Goal: Transaction & Acquisition: Purchase product/service

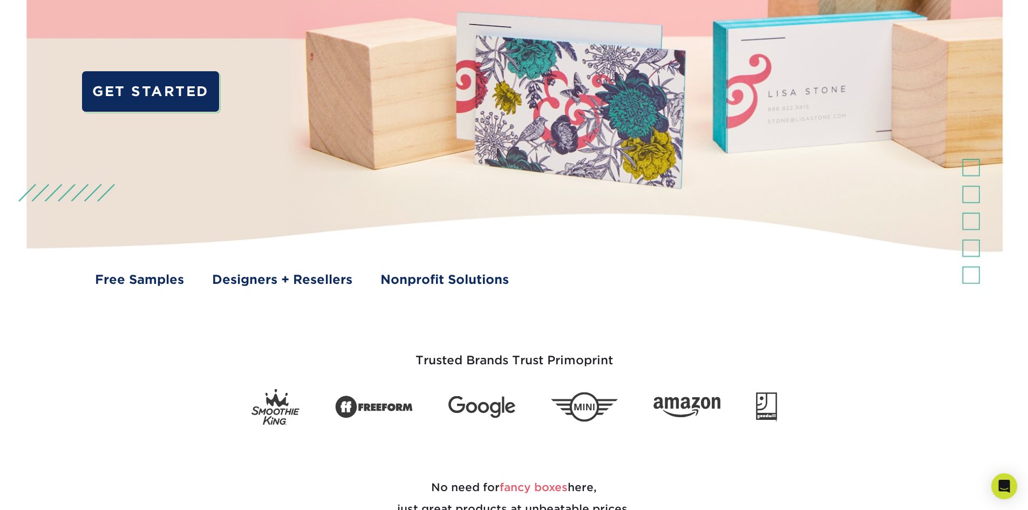
scroll to position [162, 0]
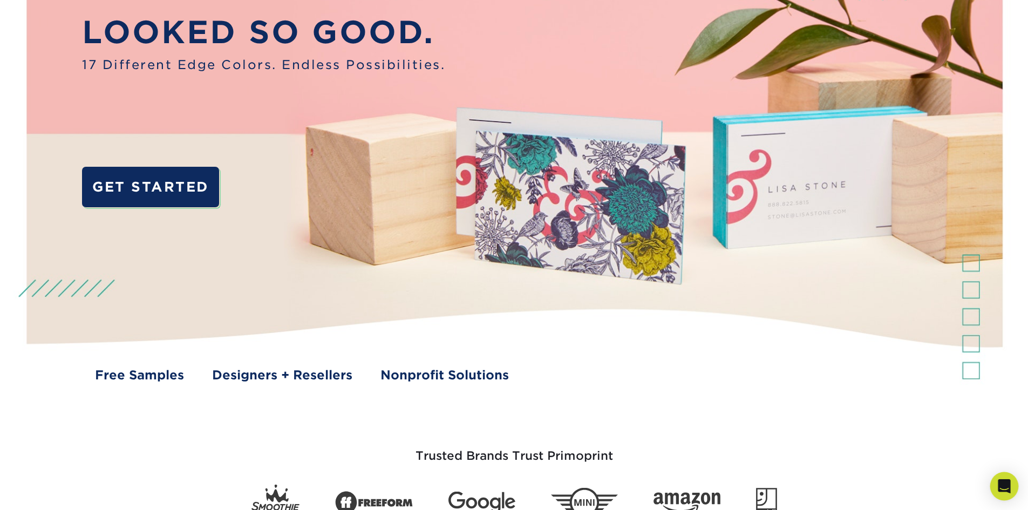
click at [869, 482] on icon "Open Intercom Messenger" at bounding box center [1004, 486] width 12 height 14
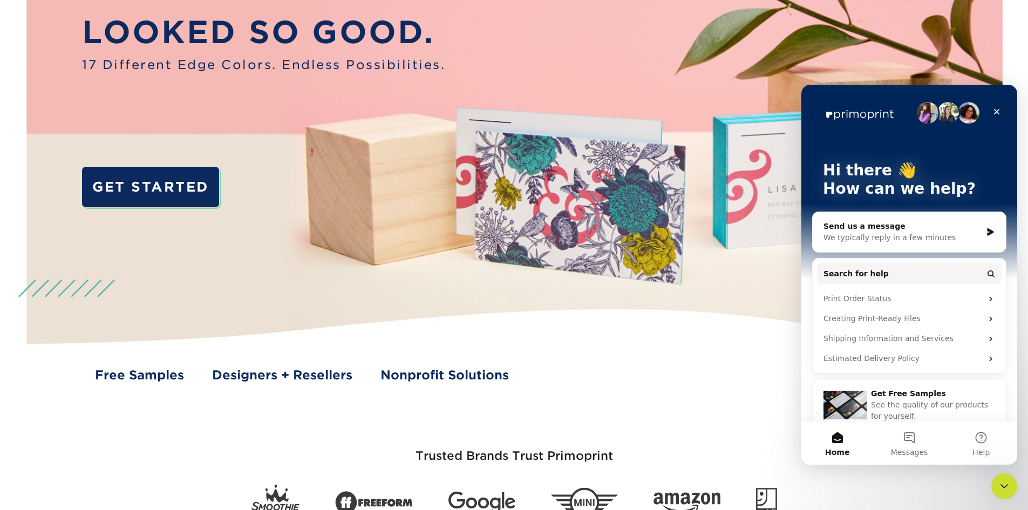
scroll to position [0, 0]
click at [869, 335] on div "Shipping Information and Services" at bounding box center [903, 338] width 159 height 11
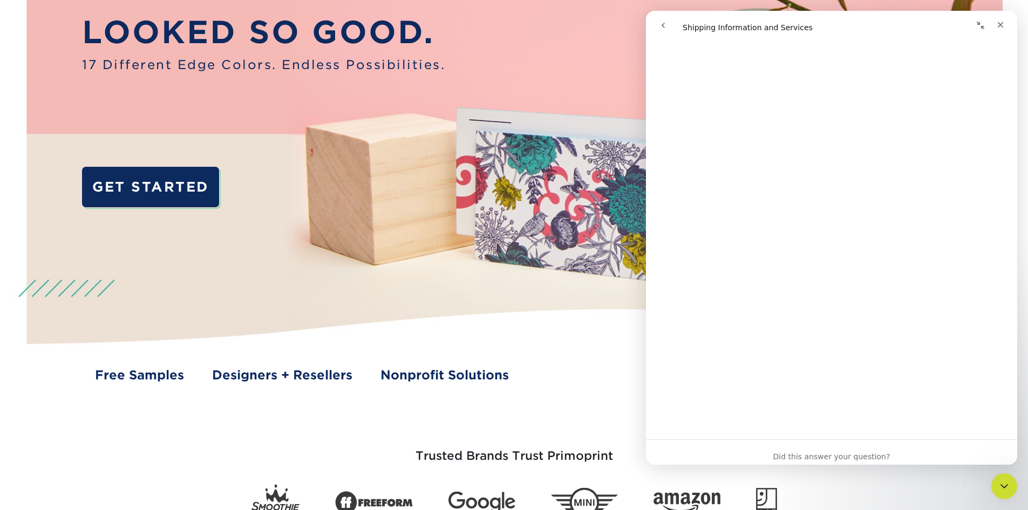
scroll to position [756, 0]
click at [664, 24] on icon "go back" at bounding box center [663, 25] width 3 height 5
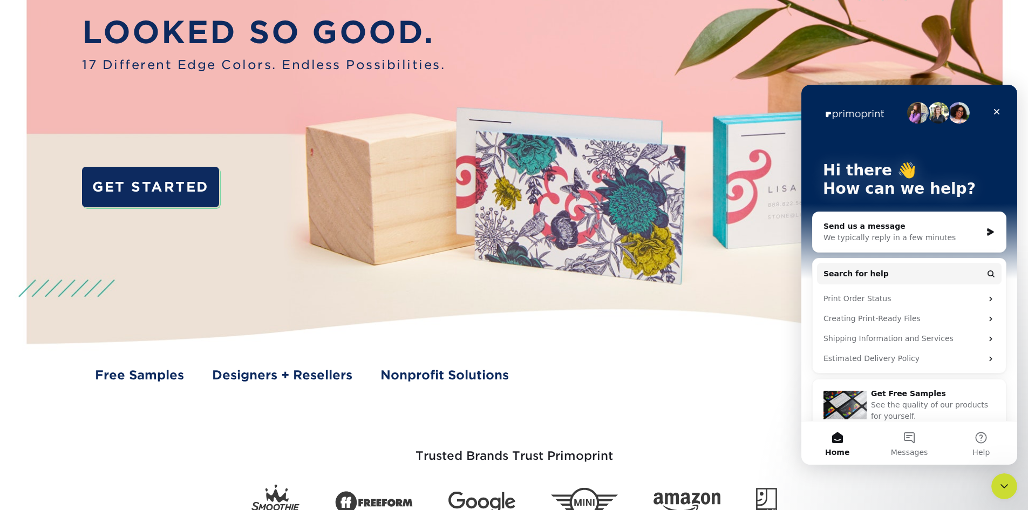
click at [869, 237] on div "We typically reply in a few minutes" at bounding box center [903, 237] width 158 height 11
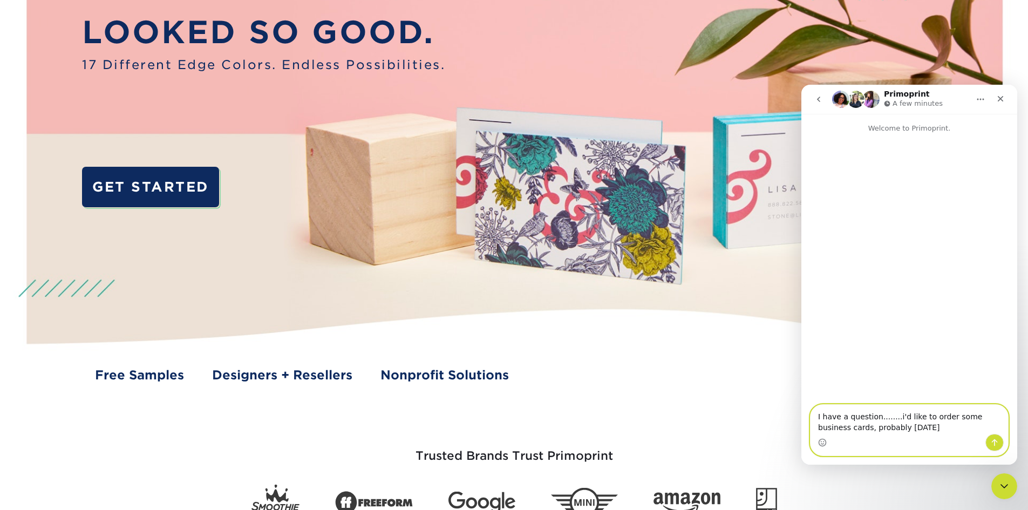
click at [869, 429] on textarea "I have a question........i'd like to order some business cards, probably [DATE]" at bounding box center [910, 419] width 198 height 29
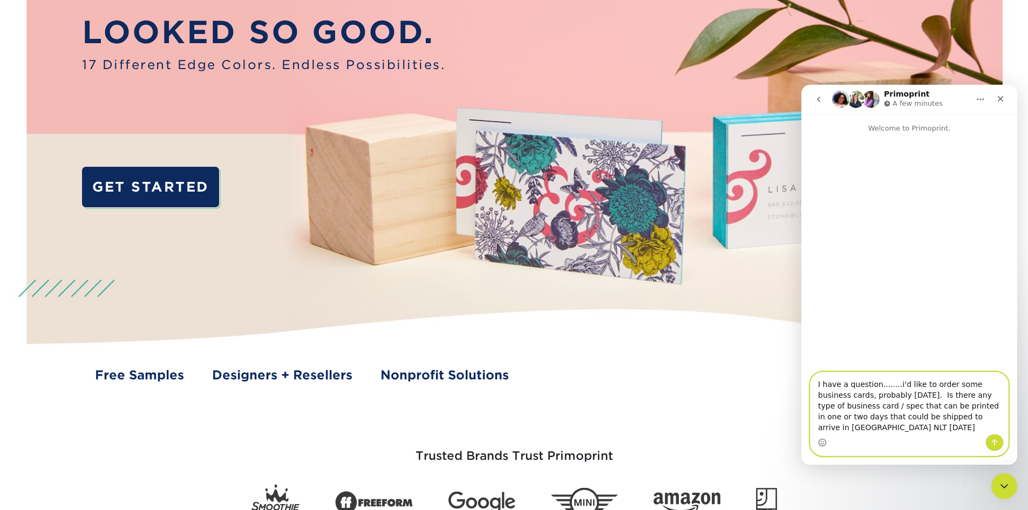
type textarea "I have a question........i'd like to order some business cards, probably [DATE]…"
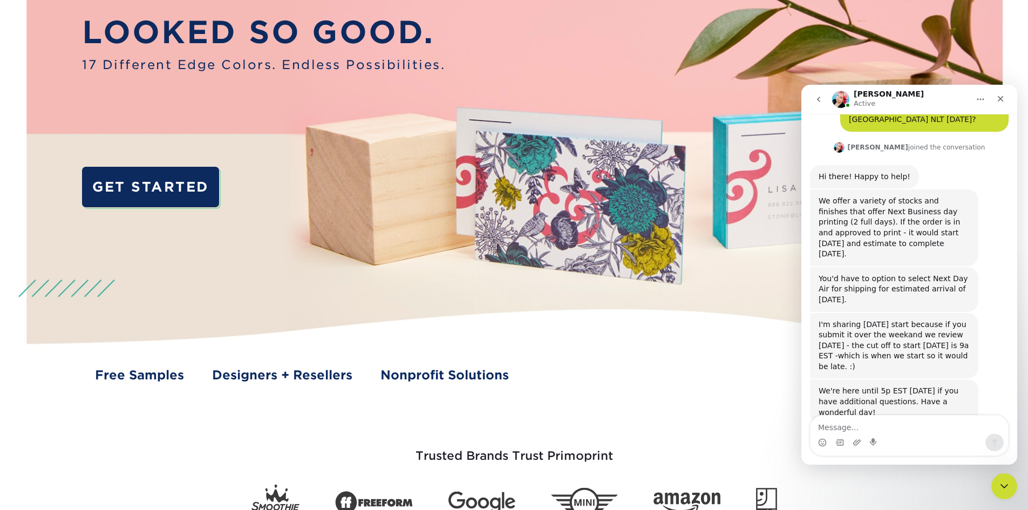
scroll to position [91, 0]
click at [869, 416] on textarea "Message…" at bounding box center [910, 425] width 198 height 18
click at [869, 414] on div "We're here until 5p EST [DATE] if you have additional questions. Have a wonderf…" at bounding box center [909, 414] width 199 height 69
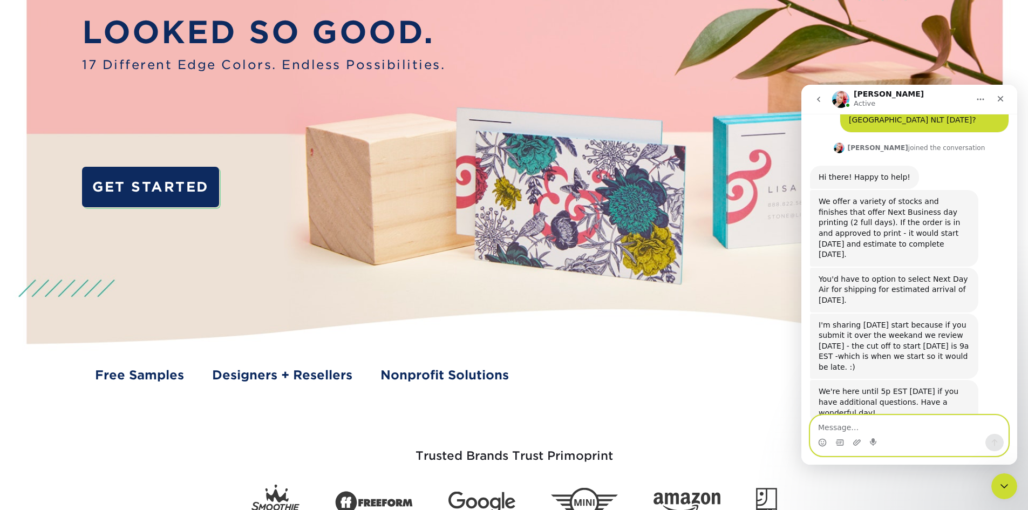
click at [865, 425] on textarea "Message…" at bounding box center [910, 425] width 198 height 18
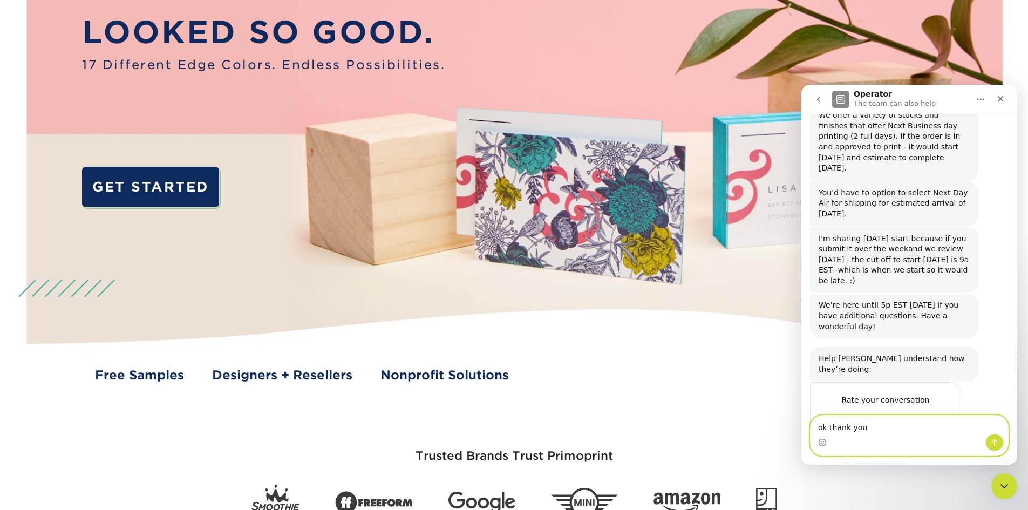
type textarea "ok thank you!"
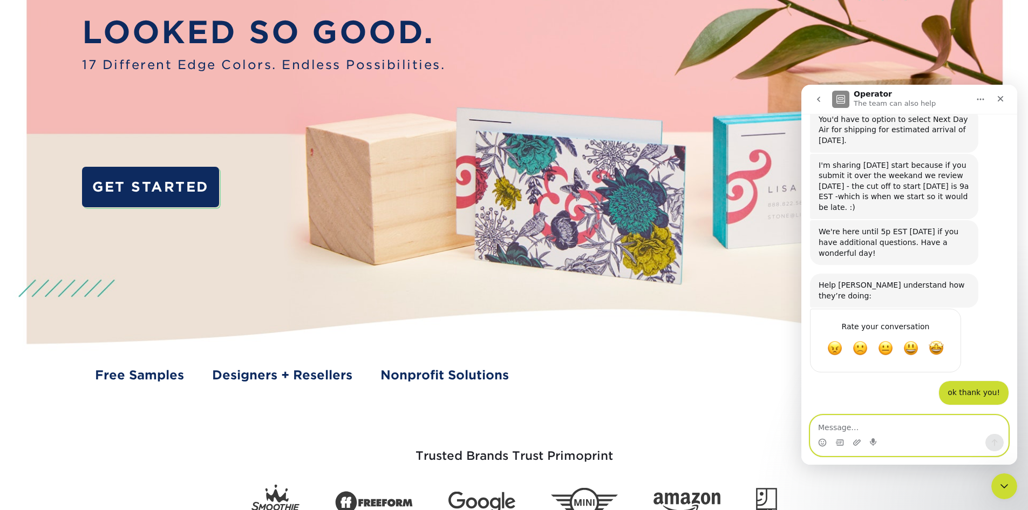
scroll to position [252, 0]
type textarea "a"
type textarea "i'l look through teh stocks"
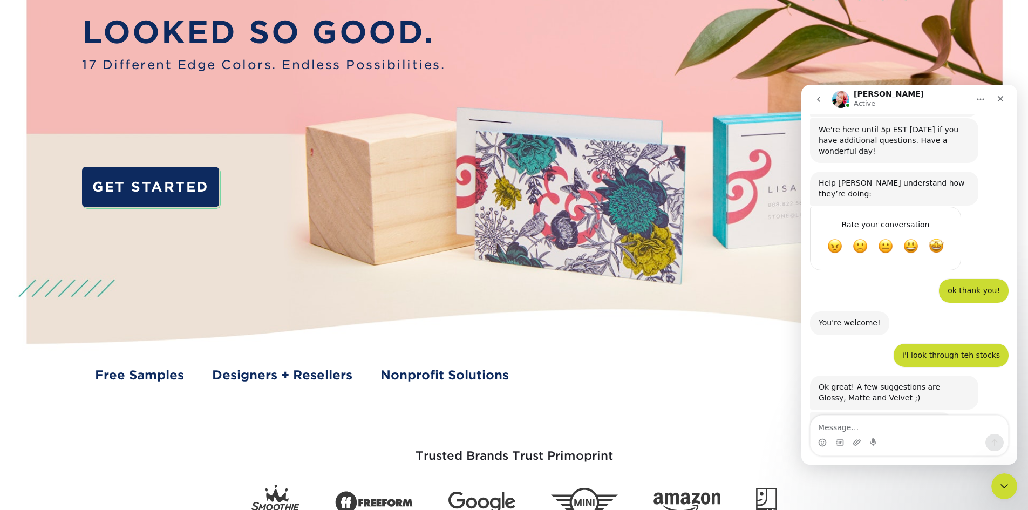
scroll to position [352, 0]
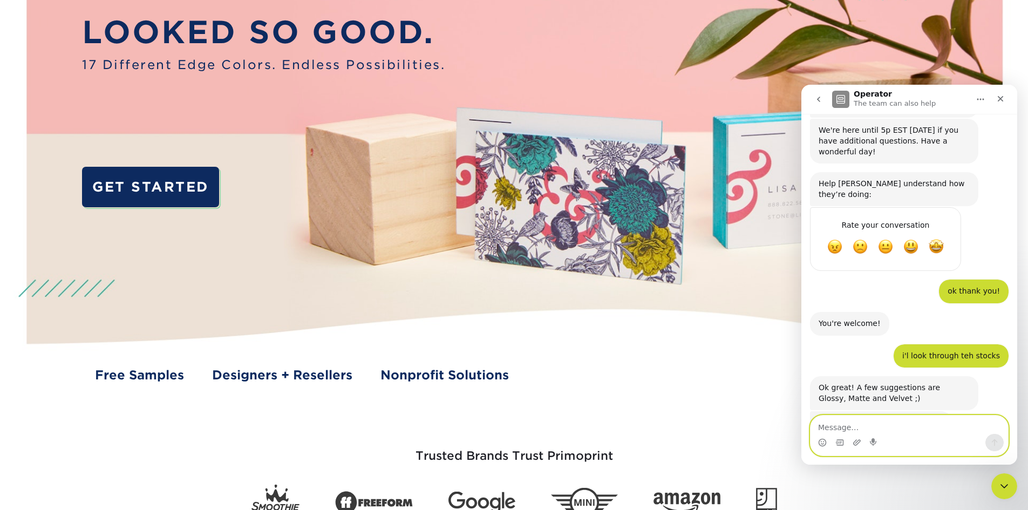
click at [859, 429] on textarea "Message…" at bounding box center [910, 425] width 198 height 18
type textarea "ok i'll look at it"
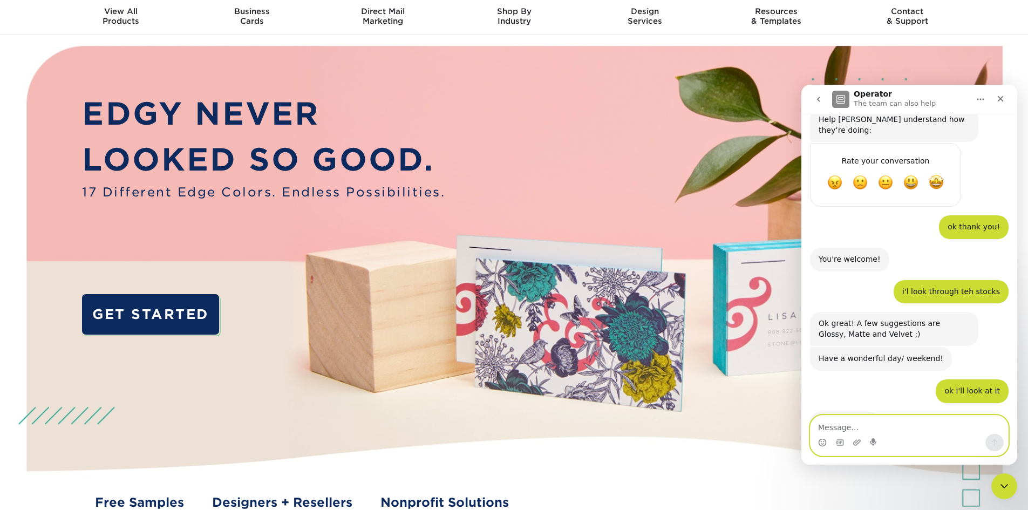
scroll to position [0, 0]
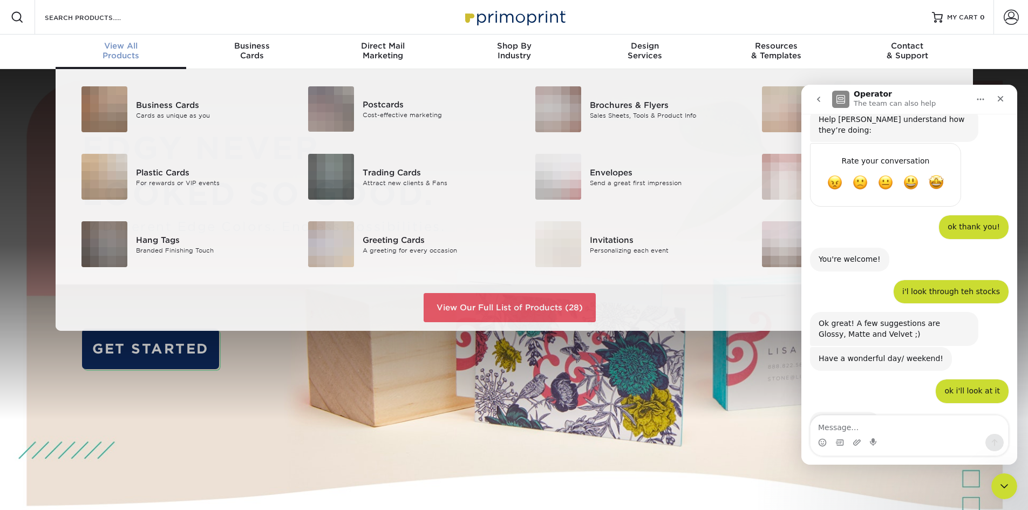
click at [131, 55] on div "View All Products" at bounding box center [121, 50] width 131 height 19
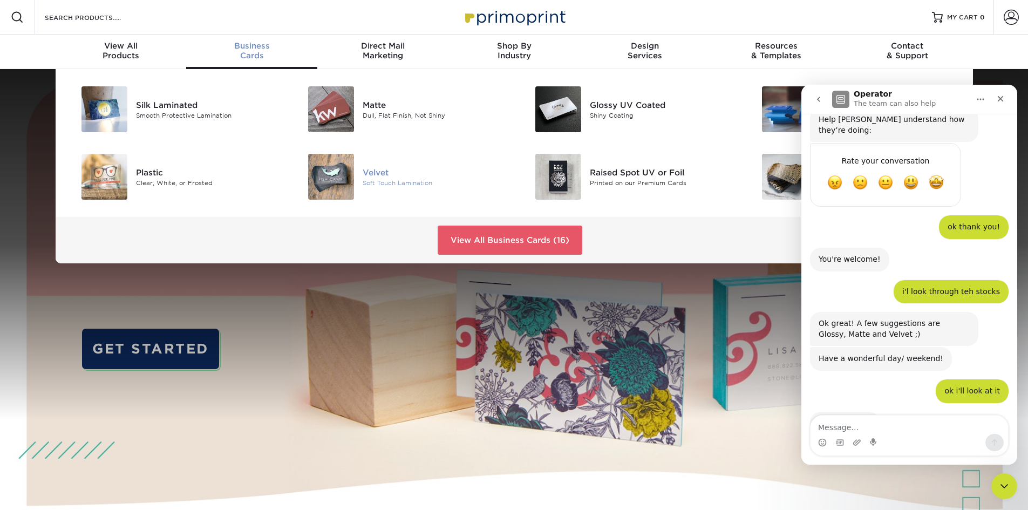
click at [372, 180] on div "Soft Touch Lamination" at bounding box center [434, 182] width 143 height 9
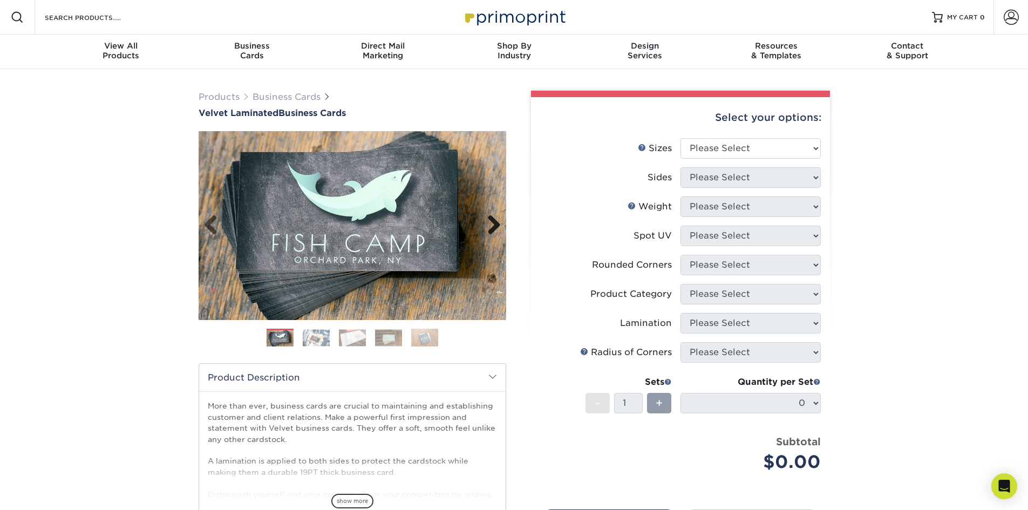
click at [497, 219] on link "Next" at bounding box center [490, 226] width 22 height 22
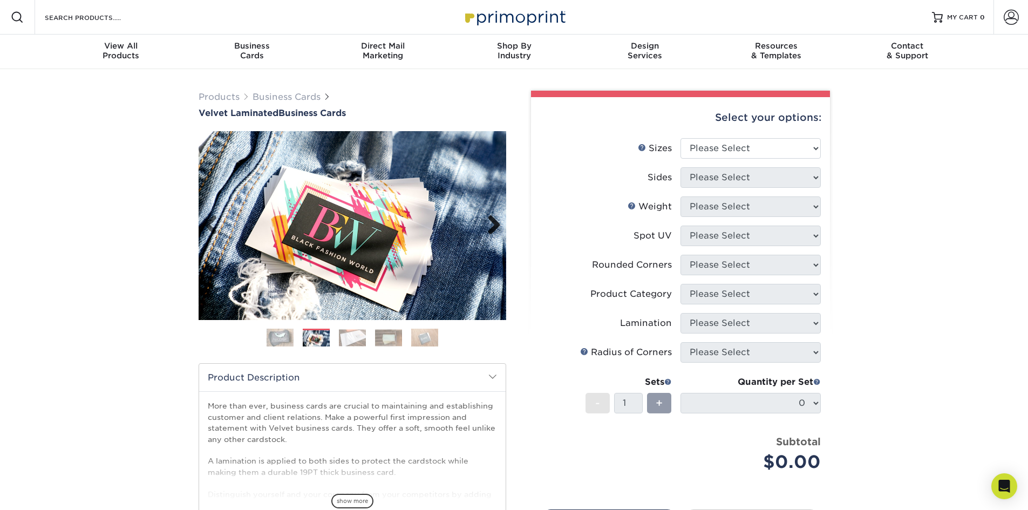
click at [497, 219] on link "Next" at bounding box center [490, 226] width 22 height 22
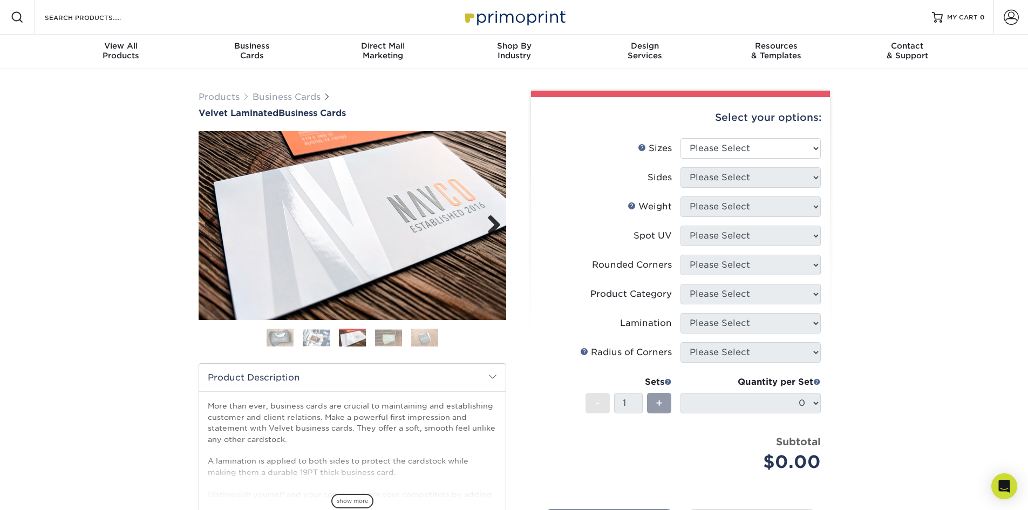
click at [497, 219] on link "Next" at bounding box center [490, 226] width 22 height 22
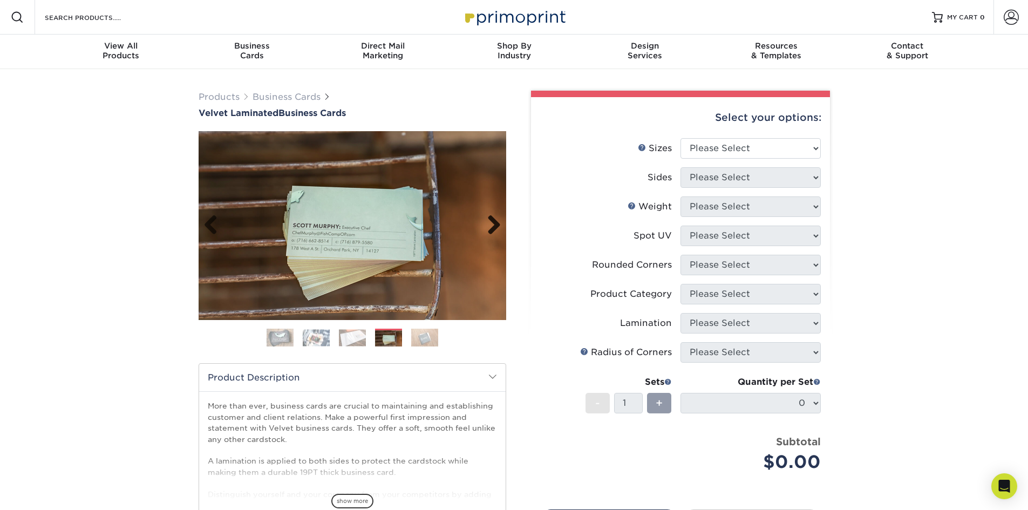
click at [497, 219] on link "Next" at bounding box center [490, 226] width 22 height 22
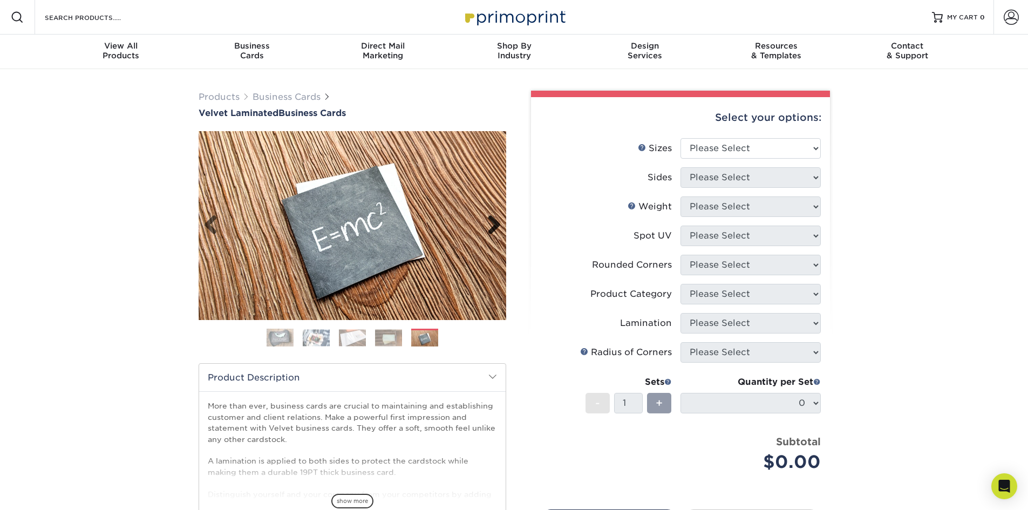
click at [497, 219] on link "Next" at bounding box center [490, 226] width 22 height 22
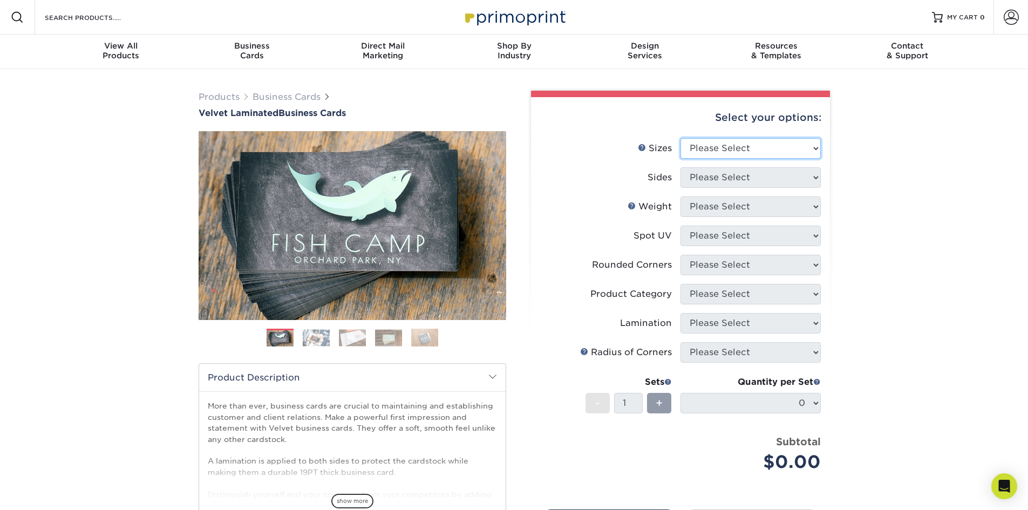
click at [762, 150] on select "Please Select 1.5" x 3.5" - Mini 1.75" x 3.5" - Mini 2" x 2" - Square 2" x 3" -…" at bounding box center [751, 148] width 140 height 21
click at [681, 138] on select "Please Select 1.5" x 3.5" - Mini 1.75" x 3.5" - Mini 2" x 2" - Square 2" x 3" -…" at bounding box center [751, 148] width 140 height 21
click at [741, 151] on select "Please Select 1.5" x 3.5" - Mini 1.75" x 3.5" - Mini 2" x 2" - Square 2" x 3" -…" at bounding box center [751, 148] width 140 height 21
select select "2.00x3.50"
click at [681, 138] on select "Please Select 1.5" x 3.5" - Mini 1.75" x 3.5" - Mini 2" x 2" - Square 2" x 3" -…" at bounding box center [751, 148] width 140 height 21
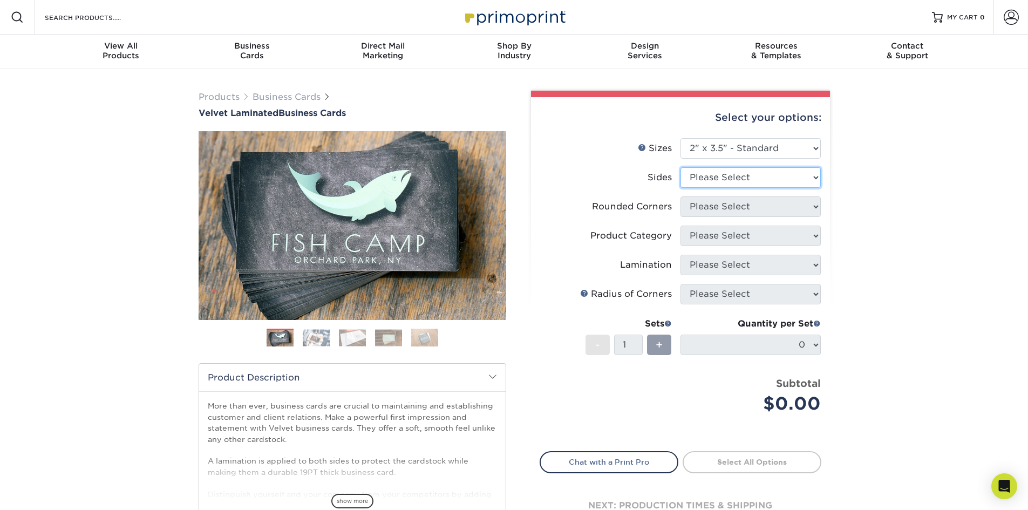
click at [718, 185] on select "Please Select Print Both Sides Print Front Only" at bounding box center [751, 177] width 140 height 21
select select "13abbda7-1d64-4f25-8bb2-c179b224825d"
click at [681, 167] on select "Please Select Print Both Sides Print Front Only" at bounding box center [751, 177] width 140 height 21
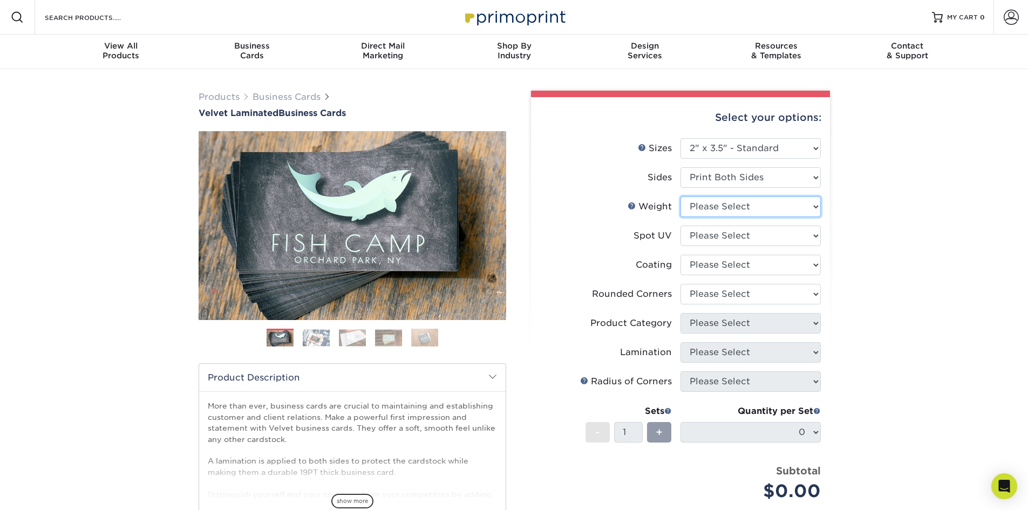
click at [712, 209] on select "Please Select 16PT" at bounding box center [751, 206] width 140 height 21
select select "16PT"
click at [681, 196] on select "Please Select 16PT" at bounding box center [751, 206] width 140 height 21
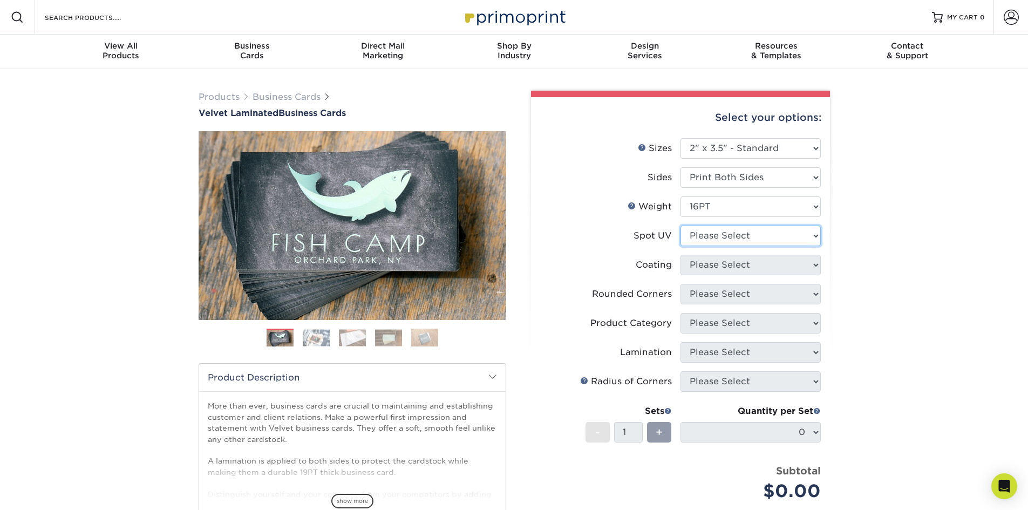
click at [714, 235] on select "Please Select No Spot UV Front and Back (Both Sides) Front Only Back Only" at bounding box center [751, 236] width 140 height 21
select select "3"
click at [681, 226] on select "Please Select No Spot UV Front and Back (Both Sides) Front Only Back Only" at bounding box center [751, 236] width 140 height 21
click at [713, 262] on select at bounding box center [751, 265] width 140 height 21
select select "3e7618de-abca-4bda-9f97-8b9129e913d8"
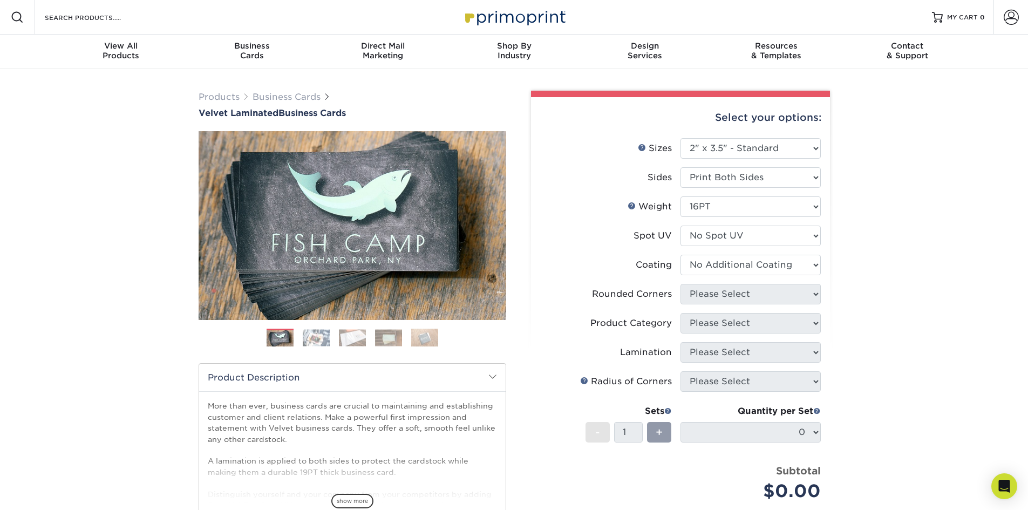
click at [681, 255] on select at bounding box center [751, 265] width 140 height 21
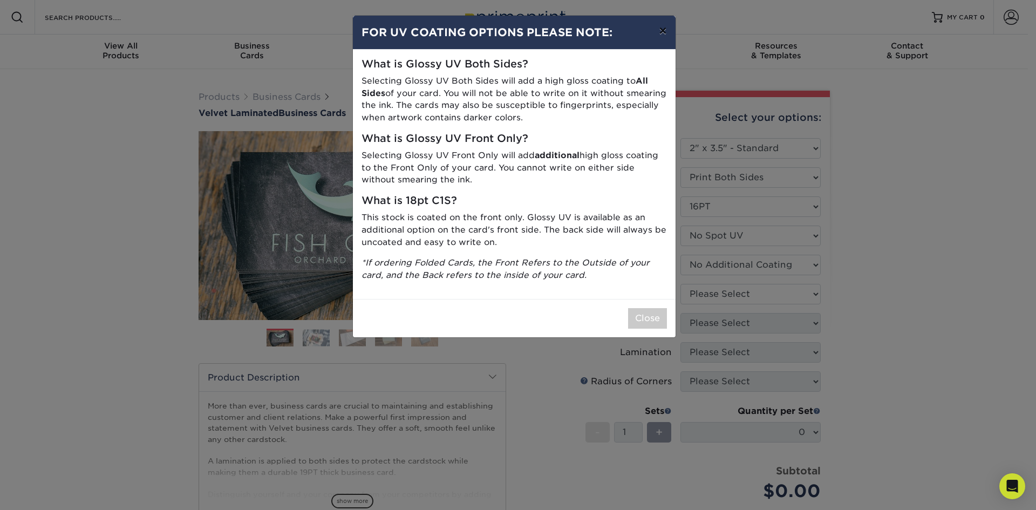
click at [653, 33] on button "×" at bounding box center [662, 31] width 25 height 30
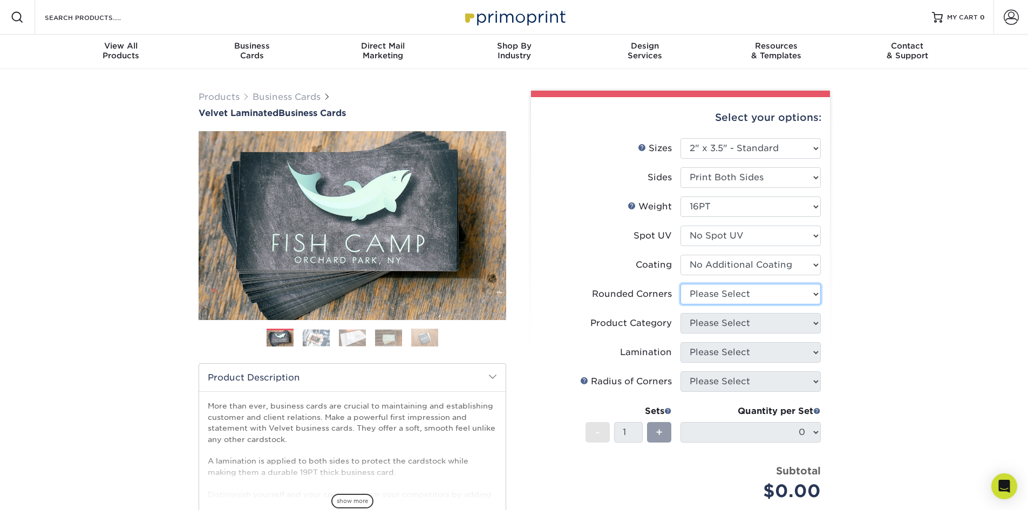
click at [697, 293] on select "Please Select Yes - Round 2 Corners Yes - Round 4 Corners No" at bounding box center [751, 294] width 140 height 21
click at [681, 284] on select "Please Select Yes - Round 2 Corners Yes - Round 4 Corners No" at bounding box center [751, 294] width 140 height 21
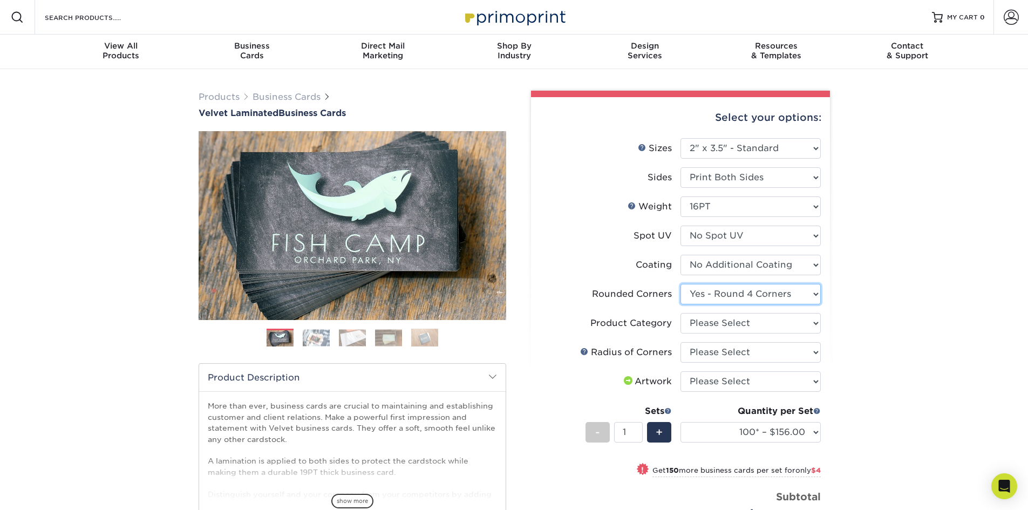
click at [756, 290] on select "Please Select Yes - Round 2 Corners Yes - Round 4 Corners No" at bounding box center [751, 294] width 140 height 21
select select "0"
click at [681, 284] on select "Please Select Yes - Round 2 Corners Yes - Round 4 Corners No" at bounding box center [751, 294] width 140 height 21
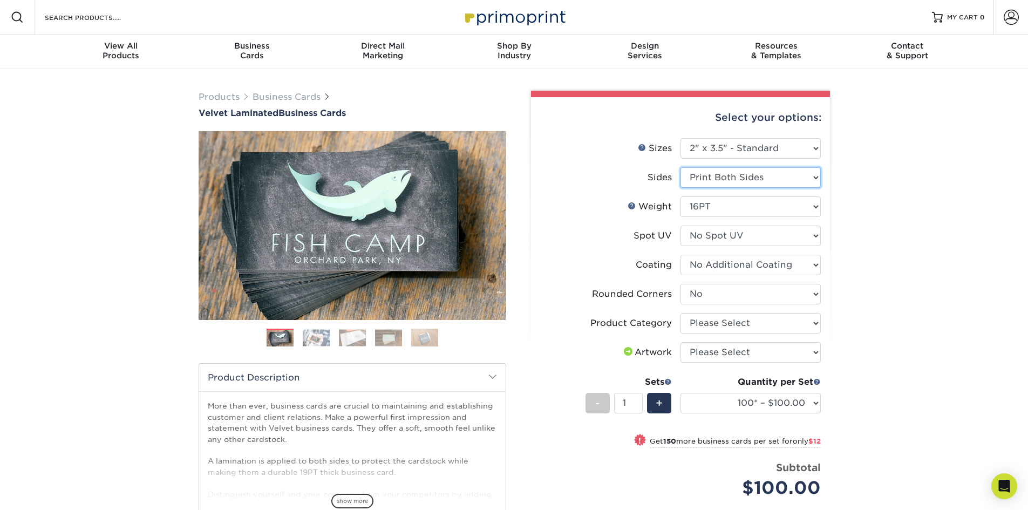
click at [752, 185] on select "Please Select Print Both Sides Print Front Only" at bounding box center [751, 177] width 140 height 21
select select "32d3c223-f82c-492b-b915-ba065a00862f"
click at [681, 167] on select "Please Select Print Both Sides Print Front Only" at bounding box center [751, 177] width 140 height 21
select select "-1"
select select
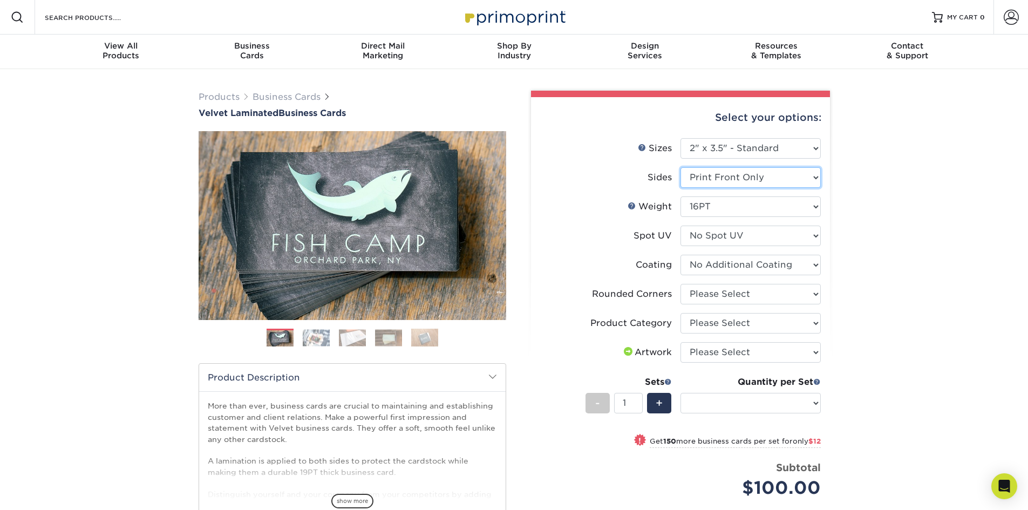
select select "-1"
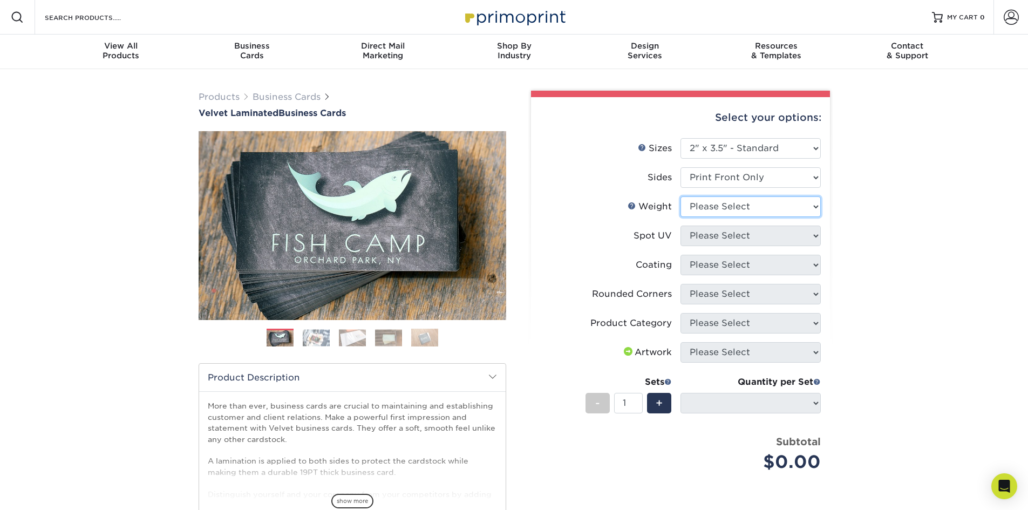
click at [769, 213] on select "Please Select 16PT" at bounding box center [751, 206] width 140 height 21
select select "16PT"
click at [681, 196] on select "Please Select 16PT" at bounding box center [751, 206] width 140 height 21
select select
click at [755, 238] on select "Please Select No Spot UV Front Only" at bounding box center [751, 236] width 140 height 21
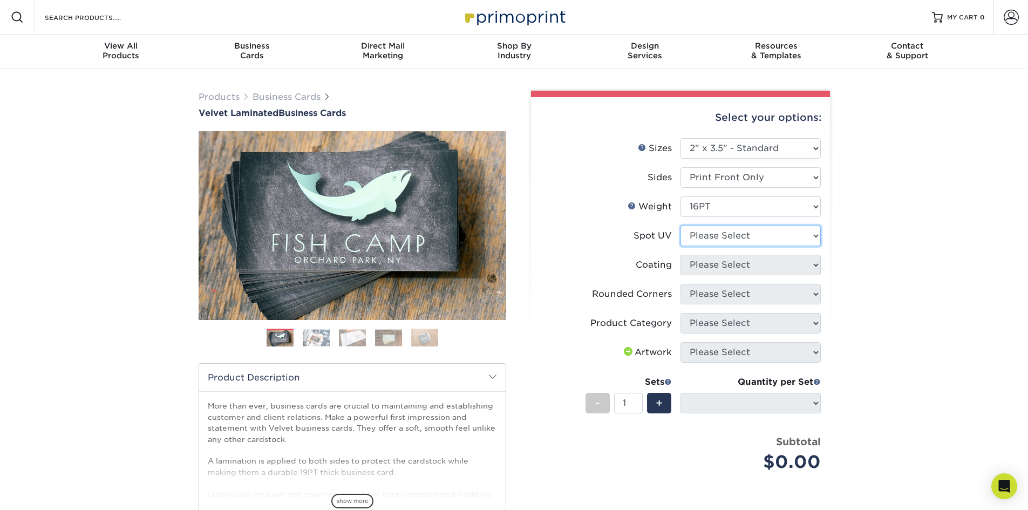
select select "3"
click at [681, 226] on select "Please Select No Spot UV Front Only" at bounding box center [751, 236] width 140 height 21
select select
click at [750, 269] on select at bounding box center [751, 265] width 140 height 21
select select "3e7618de-abca-4bda-9f97-8b9129e913d8"
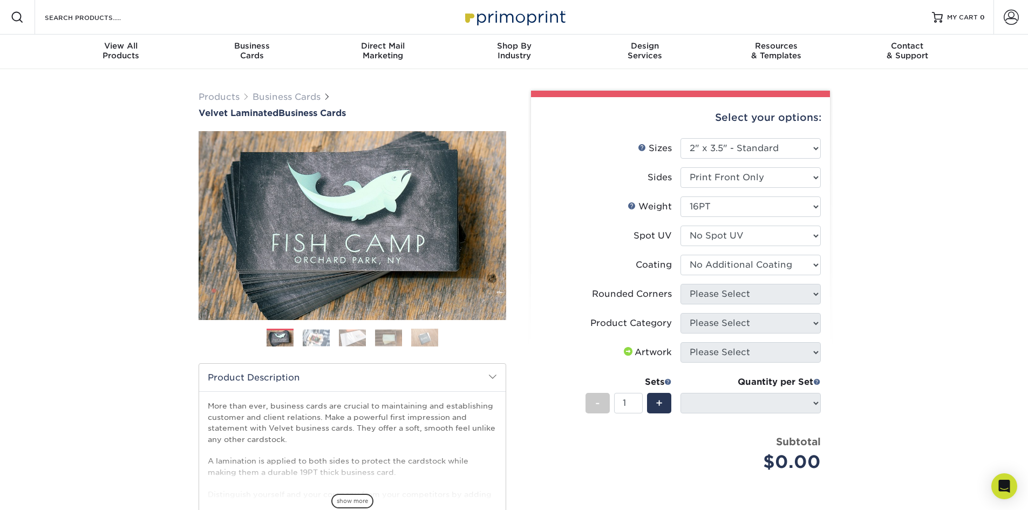
click at [681, 255] on select at bounding box center [751, 265] width 140 height 21
select select
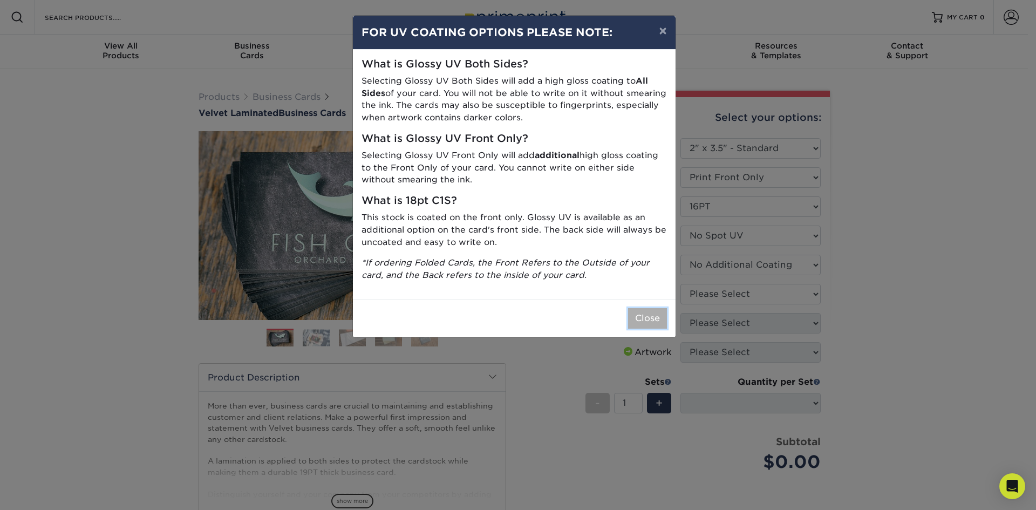
click at [650, 316] on button "Close" at bounding box center [647, 318] width 39 height 21
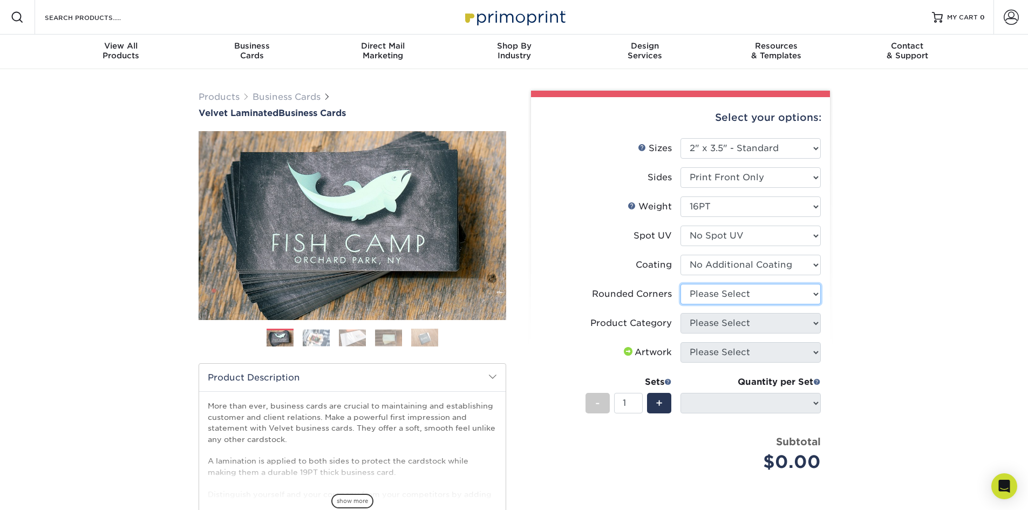
click at [731, 291] on select "Please Select Yes - Round 2 Corners Yes - Round 4 Corners No" at bounding box center [751, 294] width 140 height 21
select select "0"
click at [681, 284] on select "Please Select Yes - Round 2 Corners Yes - Round 4 Corners No" at bounding box center [751, 294] width 140 height 21
select select "-1"
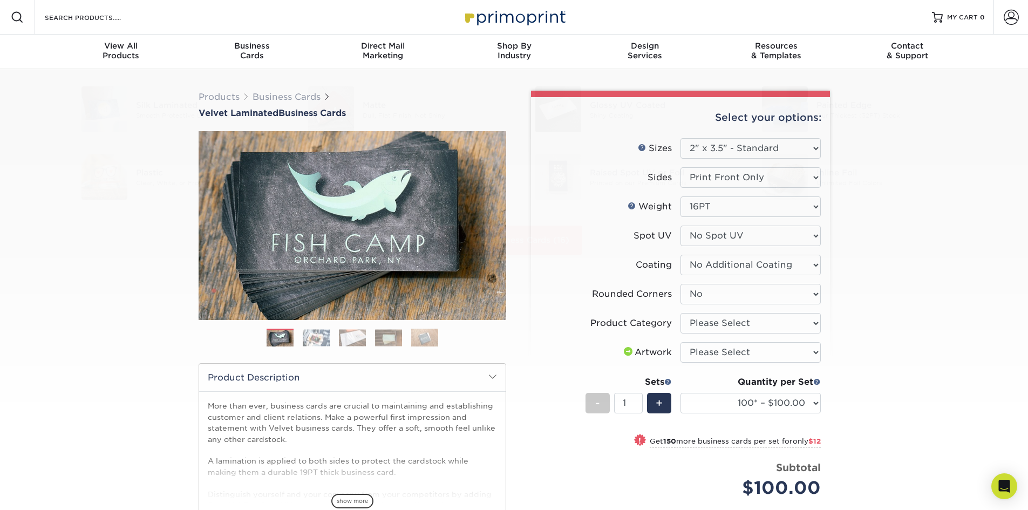
click at [920, 357] on div "Products Business Cards Velvet Laminated Business Cards Previous Next" at bounding box center [514, 376] width 1028 height 614
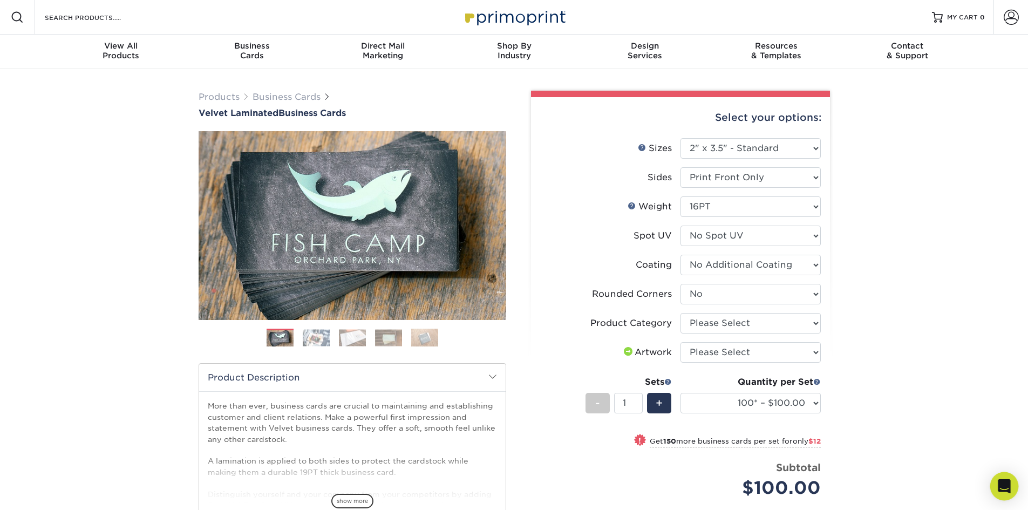
click at [999, 481] on icon "Open Intercom Messenger" at bounding box center [1005, 486] width 14 height 14
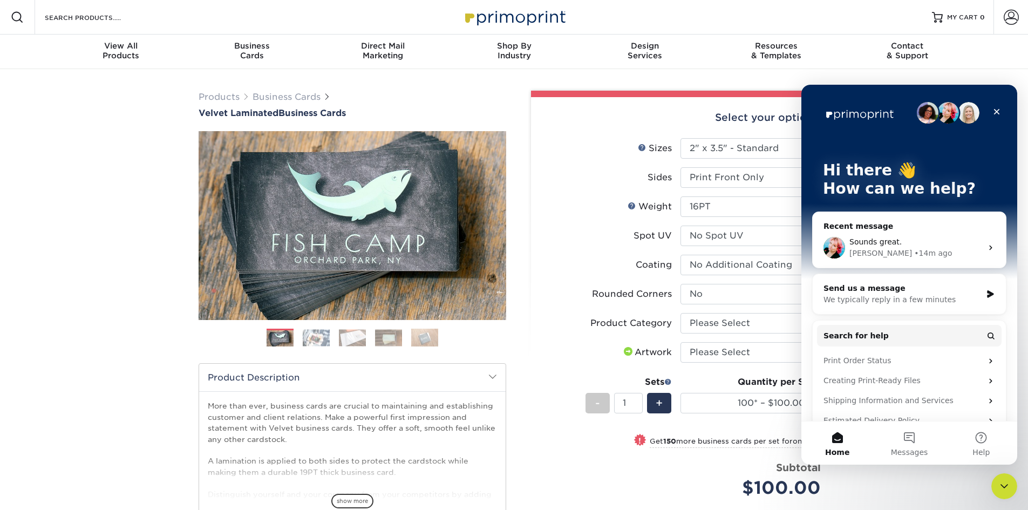
click at [923, 252] on div "Jenny • 14m ago" at bounding box center [916, 253] width 133 height 11
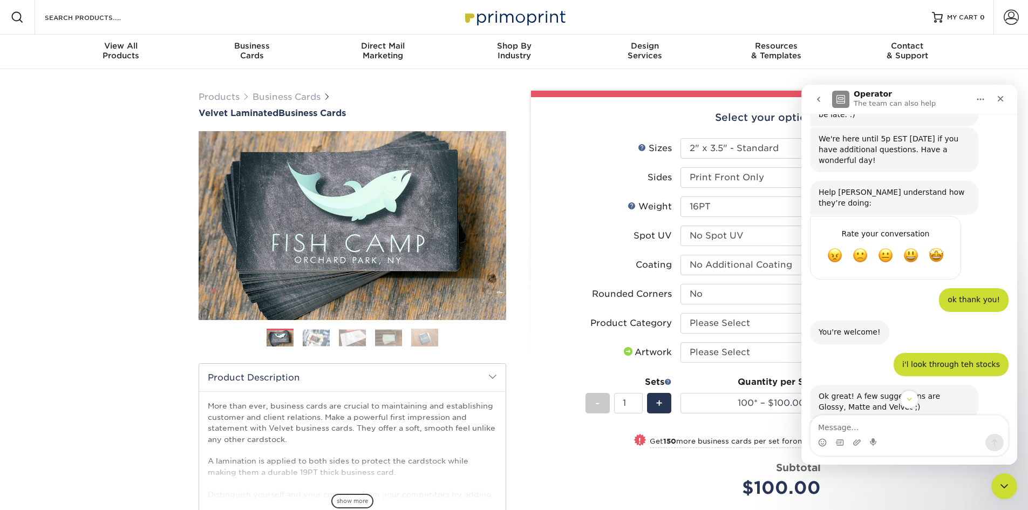
scroll to position [363, 0]
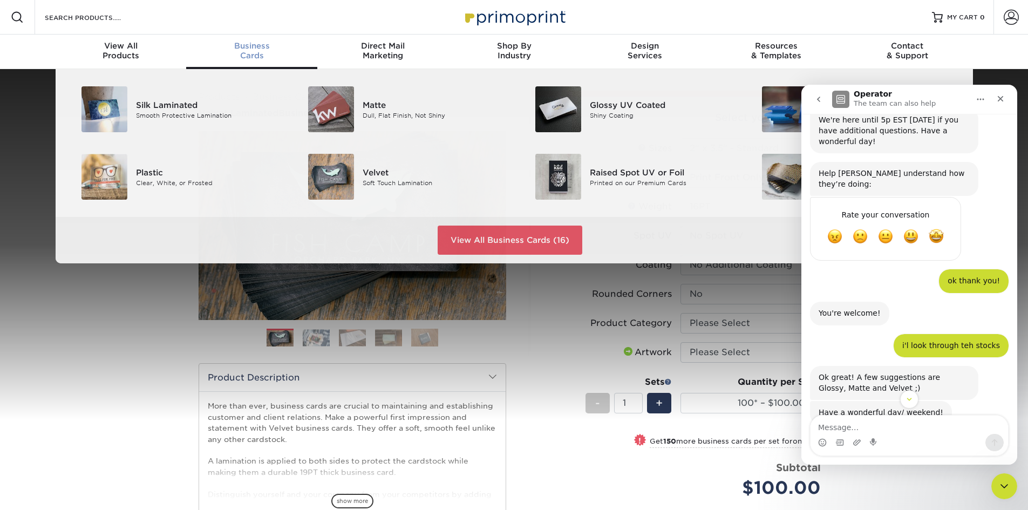
click at [262, 52] on div "Business Cards" at bounding box center [251, 50] width 131 height 19
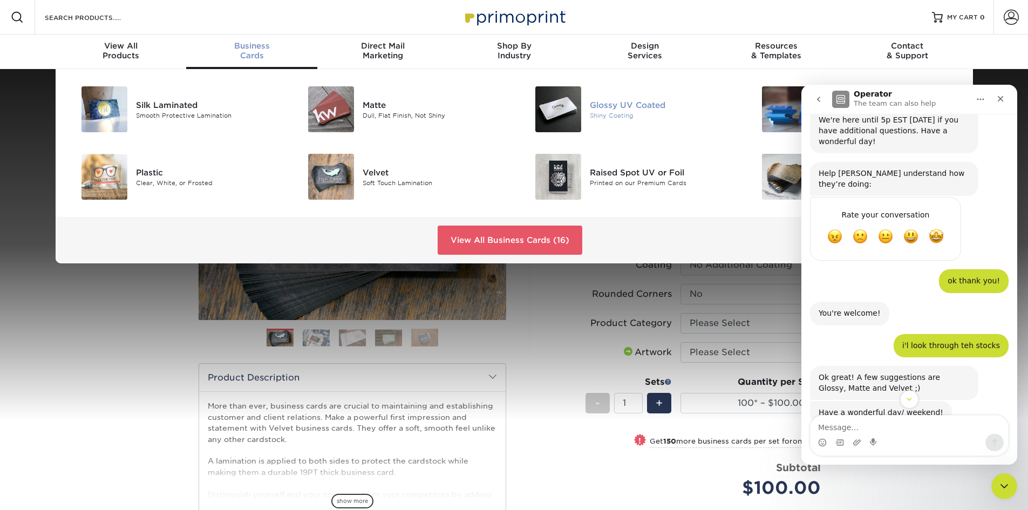
click at [602, 110] on div "Glossy UV Coated" at bounding box center [661, 105] width 143 height 12
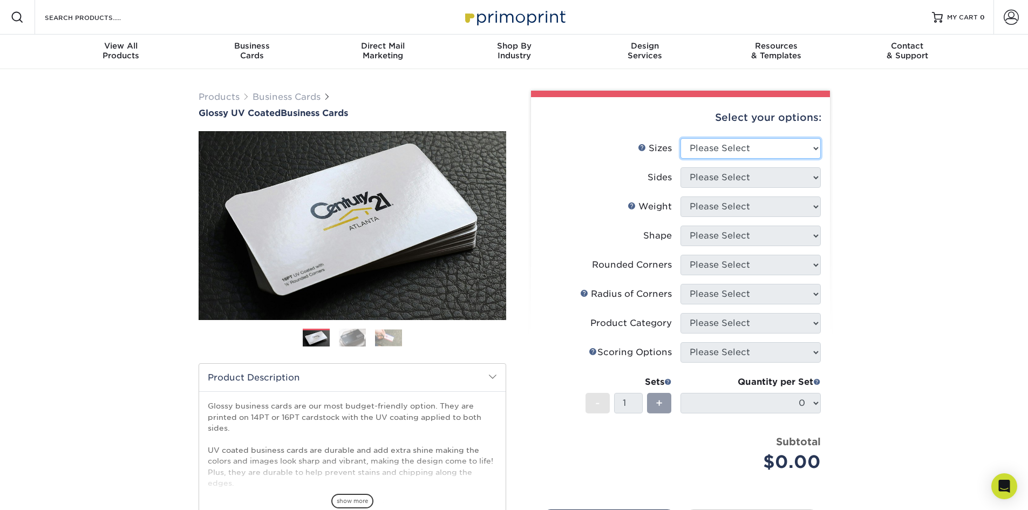
click at [745, 150] on select "Please Select 1.5" x 3.5" - Mini 1.75" x 3.5" - Mini 2" x 2" - Square 2" x 3" -…" at bounding box center [751, 148] width 140 height 21
select select "2.00x3.50"
click at [681, 138] on select "Please Select 1.5" x 3.5" - Mini 1.75" x 3.5" - Mini 2" x 2" - Square 2" x 3" -…" at bounding box center [751, 148] width 140 height 21
click at [744, 173] on select "Please Select Print Both Sides Print Front Only" at bounding box center [751, 177] width 140 height 21
select select "13abbda7-1d64-4f25-8bb2-c179b224825d"
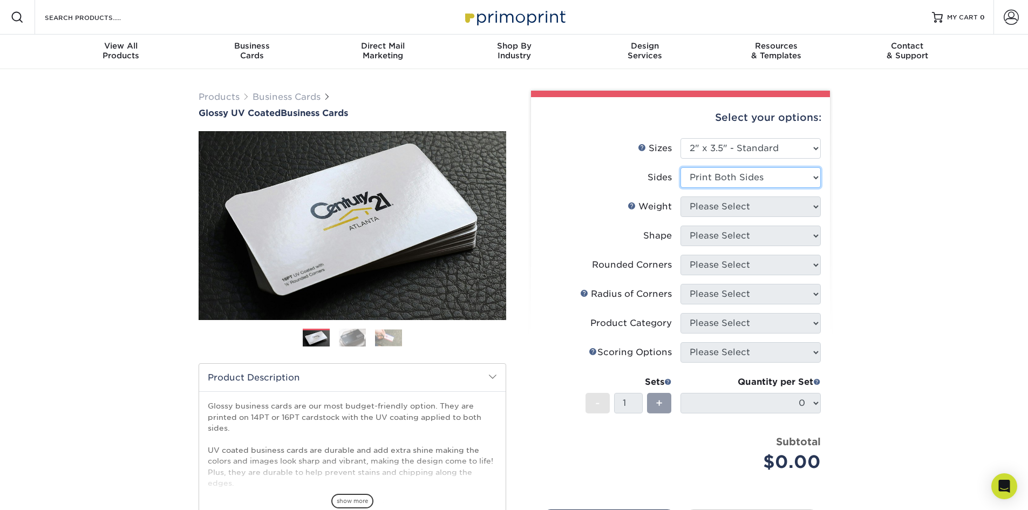
click at [681, 167] on select "Please Select Print Both Sides Print Front Only" at bounding box center [751, 177] width 140 height 21
click at [738, 209] on select "Please Select 16PT 14PT" at bounding box center [751, 206] width 140 height 21
select select "16PT"
click at [681, 196] on select "Please Select 16PT 14PT" at bounding box center [751, 206] width 140 height 21
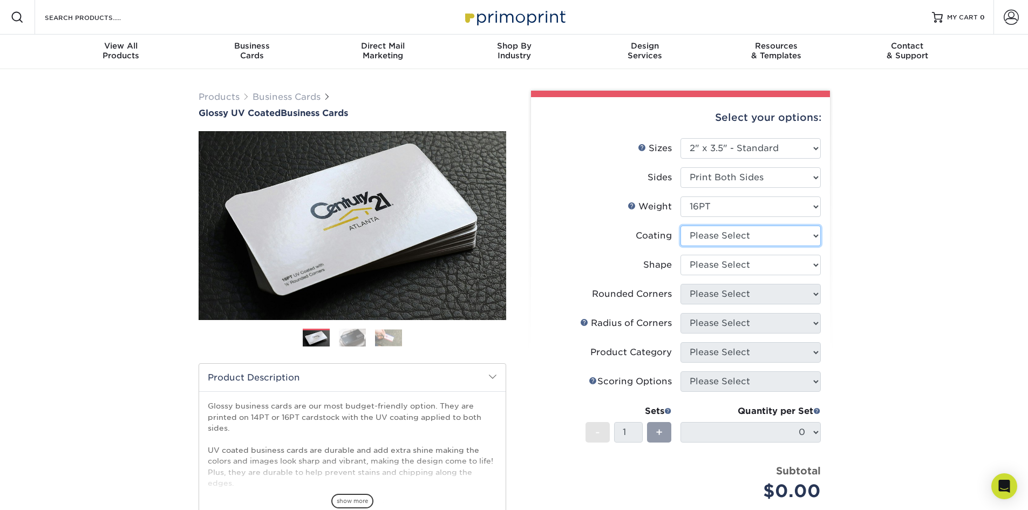
click at [729, 235] on select at bounding box center [751, 236] width 140 height 21
select select "ae367451-b2b8-45df-a344-0f05b6a12993"
click at [681, 226] on select at bounding box center [751, 236] width 140 height 21
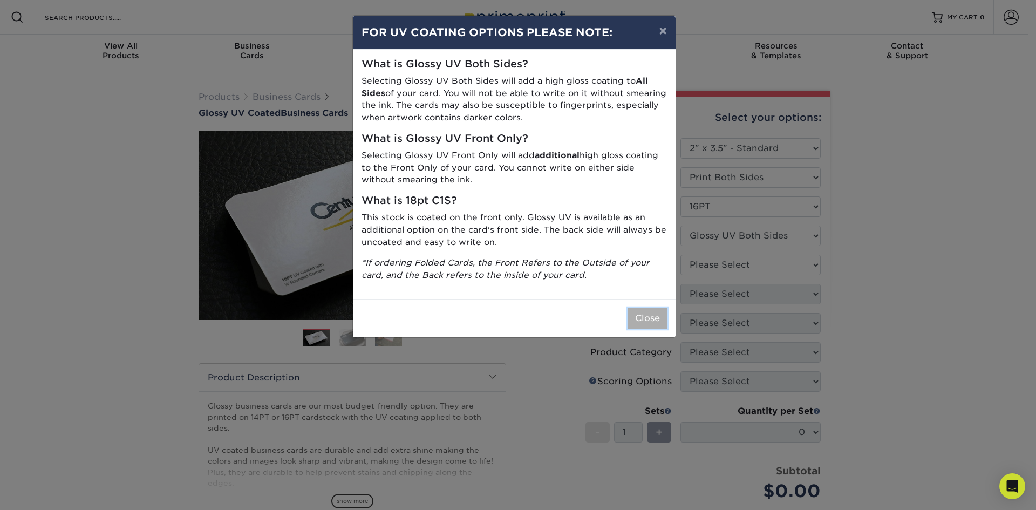
click at [657, 315] on button "Close" at bounding box center [647, 318] width 39 height 21
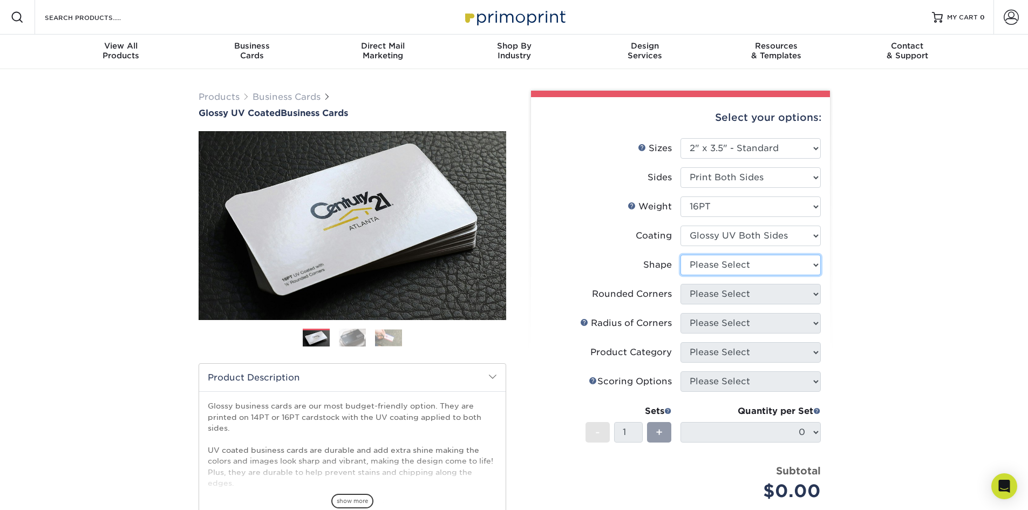
click at [715, 268] on select "Please Select Standard Oval" at bounding box center [751, 265] width 140 height 21
select select "standard"
click at [681, 255] on select "Please Select Standard Oval" at bounding box center [751, 265] width 140 height 21
click at [691, 290] on select "Please Select Yes - Round 2 Corners Yes - Round 4 Corners No" at bounding box center [751, 294] width 140 height 21
select select "0"
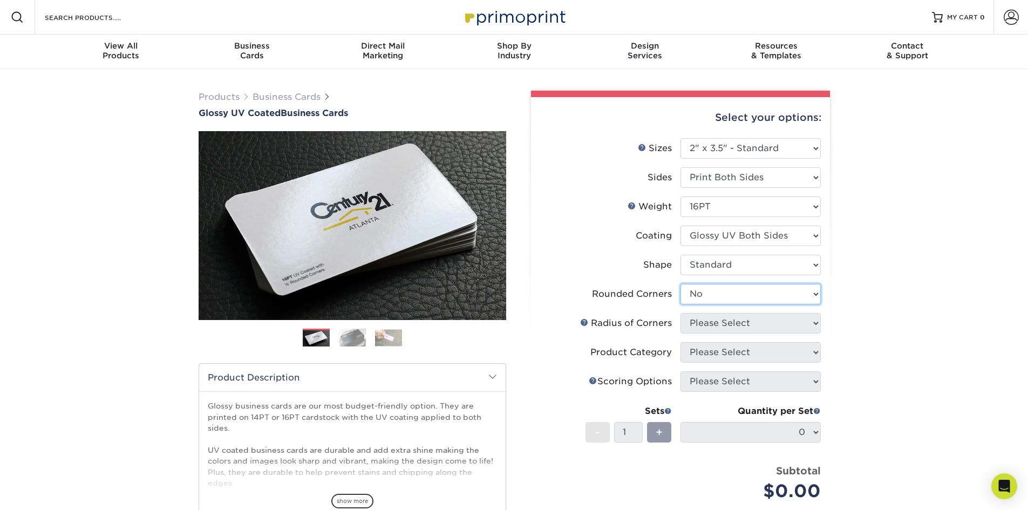
click at [681, 284] on select "Please Select Yes - Round 2 Corners Yes - Round 4 Corners No" at bounding box center [751, 294] width 140 height 21
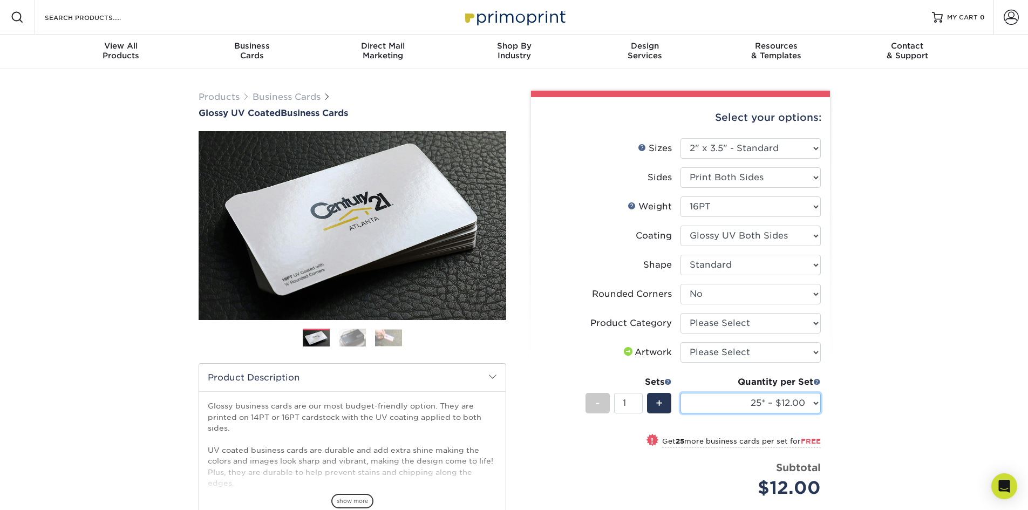
click at [742, 402] on select "25* – $12.00 50* – $12.00 100* – $12.00 250* – $21.00 500 – $42.00 1000 – $53.0…" at bounding box center [751, 403] width 140 height 21
select select "100* – $12.00"
click at [681, 393] on select "25* – $12.00 50* – $12.00 100* – $12.00 250* – $21.00 500 – $42.00 1000 – $53.0…" at bounding box center [751, 403] width 140 height 21
click at [745, 300] on select "Please Select Yes - Round 2 Corners Yes - Round 4 Corners No" at bounding box center [751, 294] width 140 height 21
select select "7672df9e-0e0a-464d-8e1f-920c575e4da3"
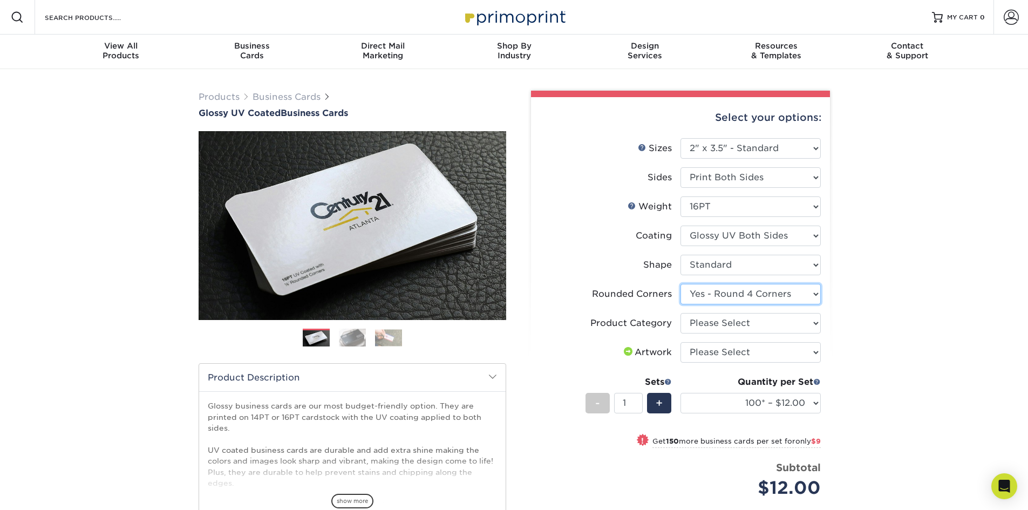
click at [681, 284] on select "Please Select Yes - Round 2 Corners Yes - Round 4 Corners No" at bounding box center [751, 294] width 140 height 21
select select "-1"
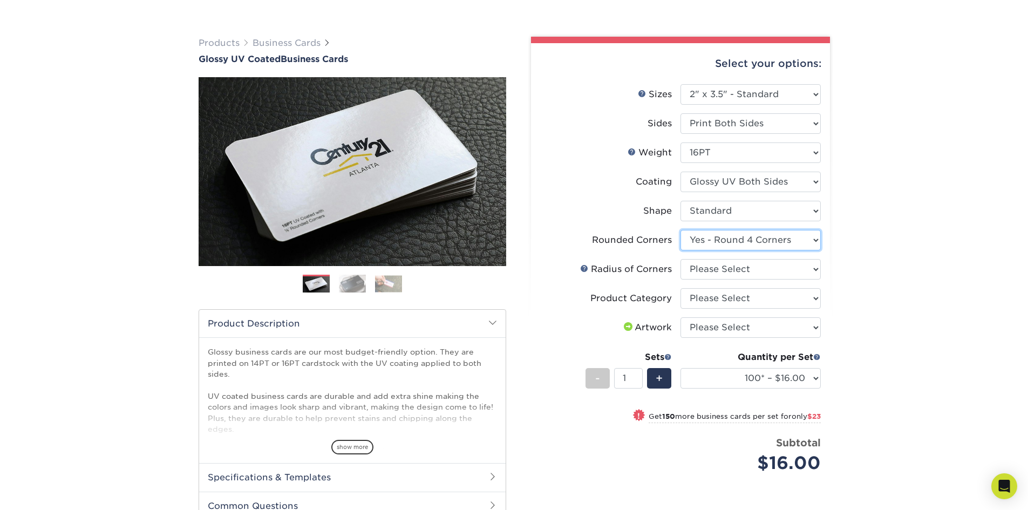
scroll to position [108, 0]
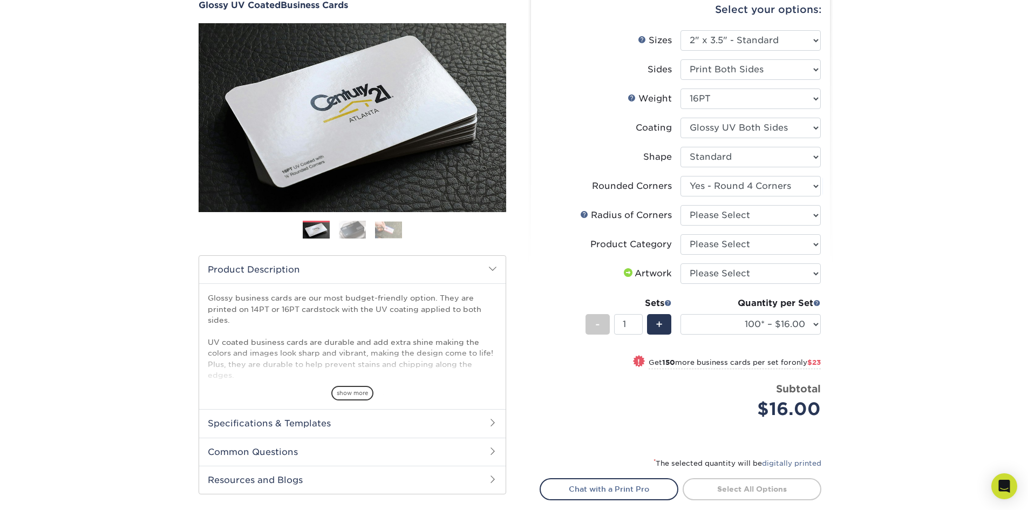
click at [354, 228] on img at bounding box center [352, 229] width 27 height 19
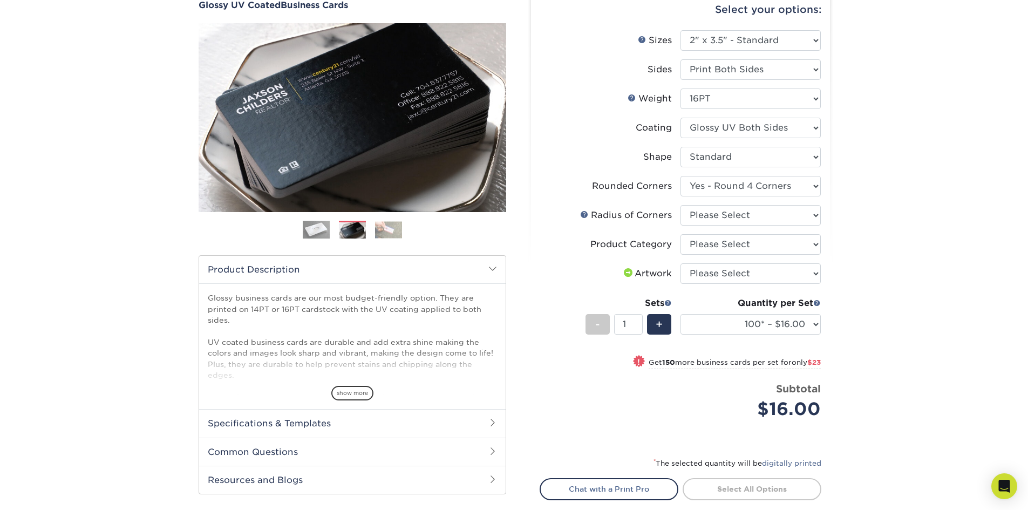
click at [399, 234] on img at bounding box center [388, 229] width 27 height 17
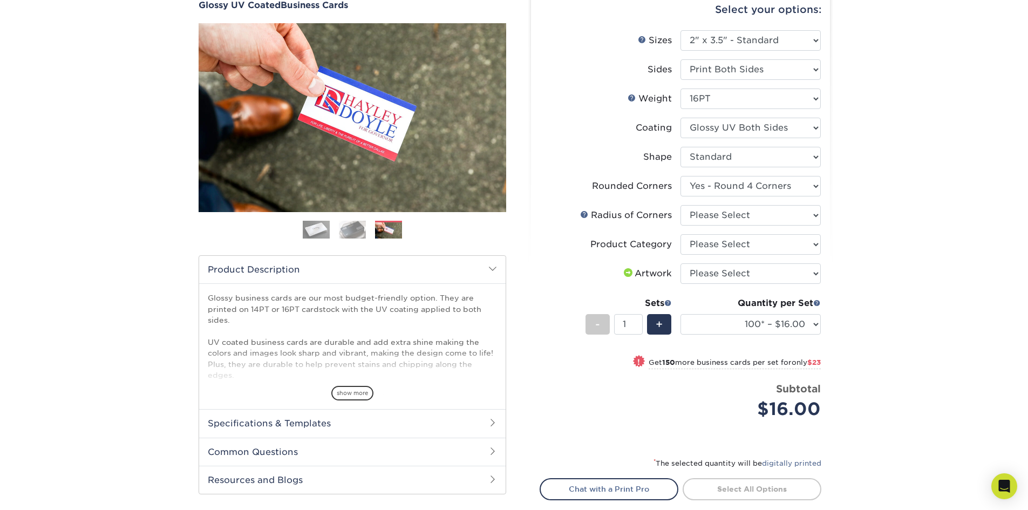
click at [362, 235] on img at bounding box center [352, 229] width 27 height 19
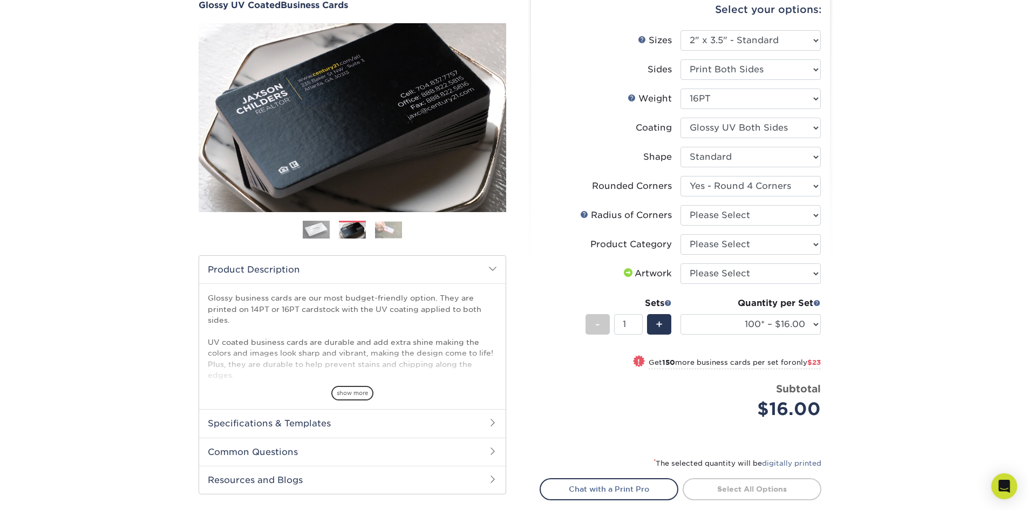
click at [317, 235] on img at bounding box center [316, 229] width 27 height 27
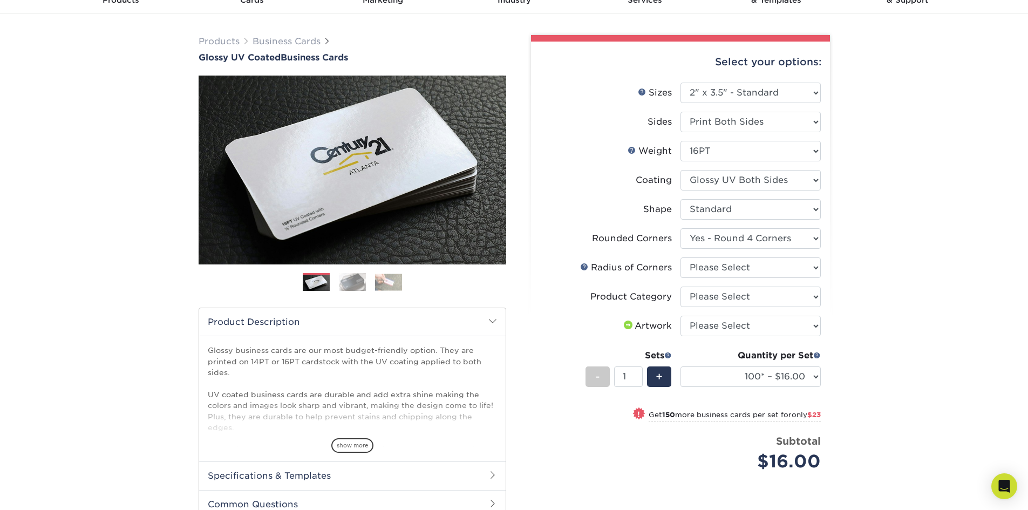
scroll to position [0, 0]
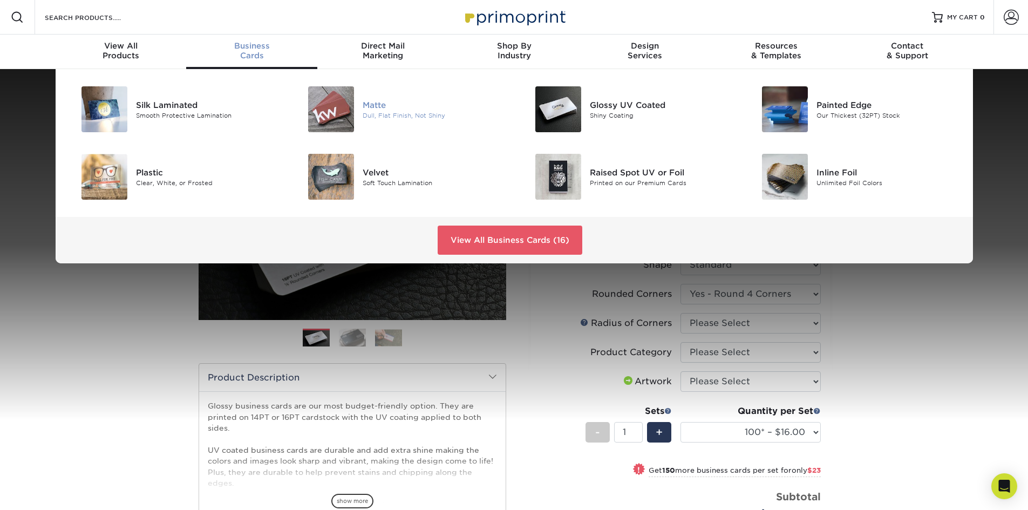
click at [362, 107] on div at bounding box center [325, 109] width 76 height 46
